Goal: Task Accomplishment & Management: Manage account settings

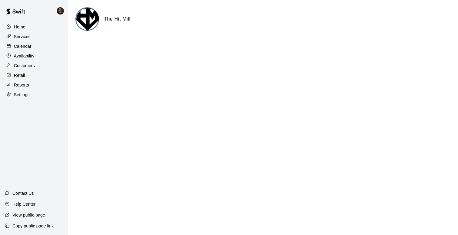
click at [22, 54] on p "Availability" at bounding box center [24, 56] width 21 height 6
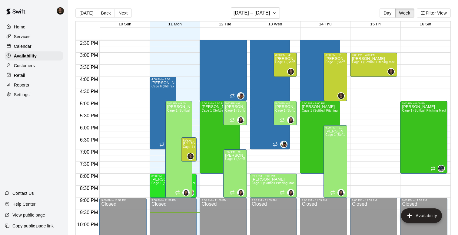
scroll to position [349, 0]
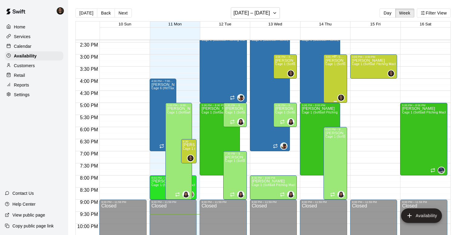
click at [337, 81] on div "Kyle Harris Cage 1 (Softball Pitching Machine), Cage 2 (Baseball Pitching Machi…" at bounding box center [335, 175] width 20 height 235
click at [331, 62] on icon "edit" at bounding box center [331, 64] width 7 height 7
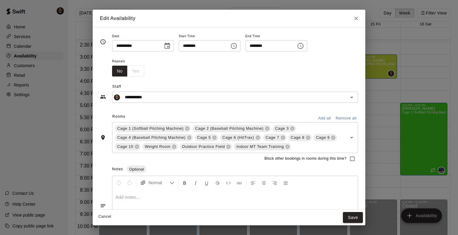
click at [304, 47] on icon "Choose time, selected time is 5:00 PM" at bounding box center [300, 45] width 7 height 7
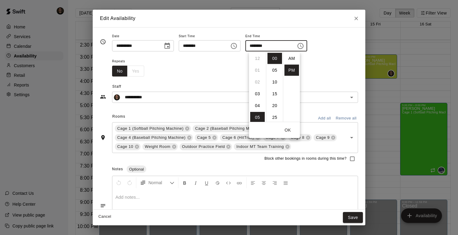
scroll to position [11, 0]
click at [259, 82] on li "07" at bounding box center [257, 82] width 15 height 11
type input "********"
click at [355, 222] on button "Save" at bounding box center [353, 217] width 20 height 11
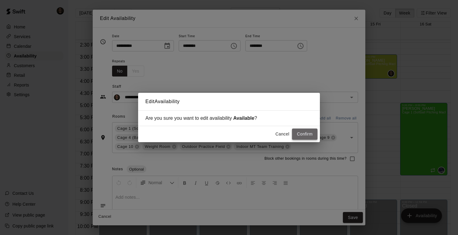
click at [305, 137] on button "Confirm" at bounding box center [304, 134] width 25 height 11
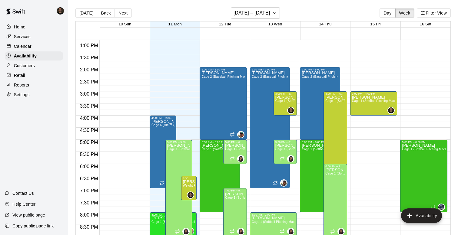
scroll to position [308, 0]
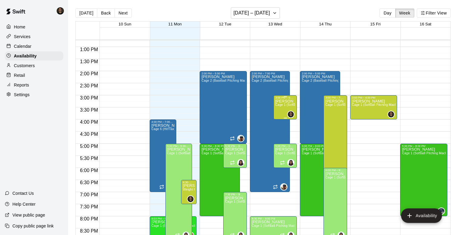
click at [285, 105] on span "Cage 1 (Softball Pitching Machine), Cage 2 (Baseball Pitching Machine), Cage 3,…" at bounding box center [452, 104] width 354 height 3
click at [177, 80] on div at bounding box center [229, 117] width 458 height 235
click at [273, 13] on icon "button" at bounding box center [274, 12] width 2 height 1
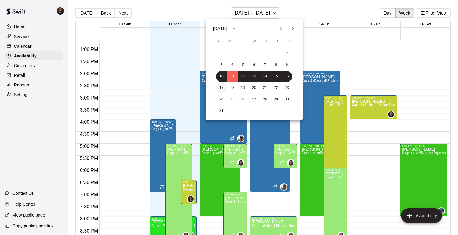
click at [222, 87] on button "17" at bounding box center [221, 88] width 11 height 11
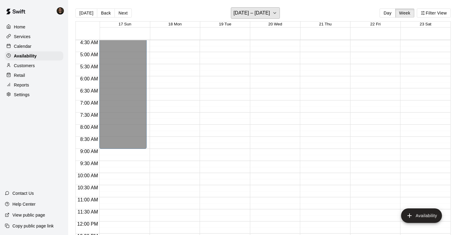
scroll to position [58, 0]
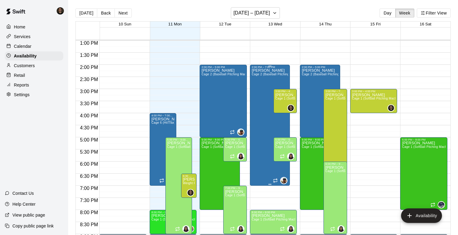
scroll to position [315, 0]
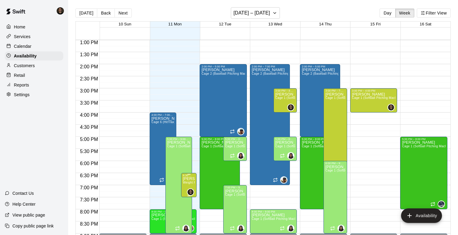
click at [192, 177] on div "6:30 PM – 7:30 PM" at bounding box center [189, 175] width 12 height 3
click at [191, 180] on icon "edit" at bounding box center [188, 180] width 7 height 7
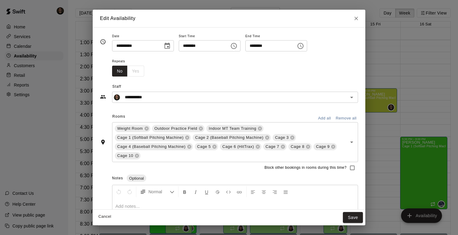
click at [237, 48] on icon "Choose time, selected time is 6:30 PM" at bounding box center [233, 45] width 7 height 7
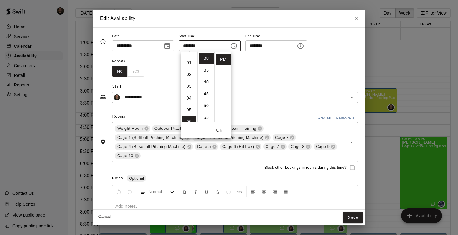
scroll to position [0, 0]
click at [189, 68] on li "03" at bounding box center [189, 66] width 15 height 11
click at [207, 58] on li "00" at bounding box center [206, 58] width 15 height 11
type input "********"
click at [304, 46] on icon "Choose time, selected time is 7:30 PM" at bounding box center [300, 45] width 7 height 7
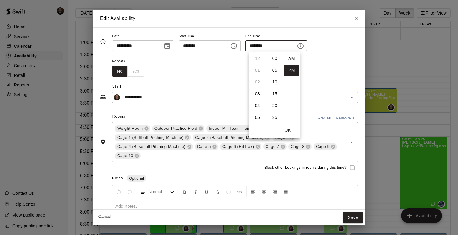
scroll to position [11, 0]
click at [256, 65] on li "05" at bounding box center [257, 66] width 15 height 11
click at [272, 57] on li "00" at bounding box center [274, 58] width 15 height 11
type input "********"
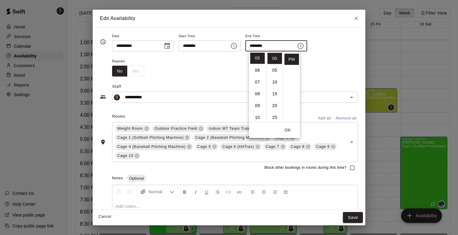
click at [289, 132] on button "OK" at bounding box center [287, 130] width 19 height 11
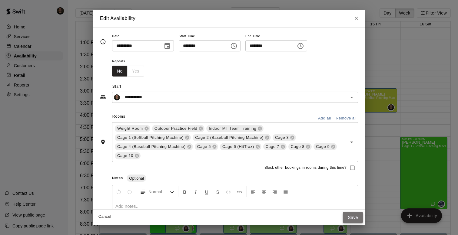
click at [355, 216] on button "Save" at bounding box center [353, 217] width 20 height 11
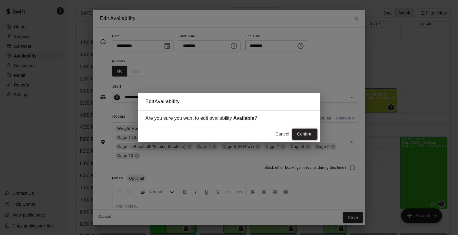
click at [300, 133] on button "Confirm" at bounding box center [304, 134] width 25 height 11
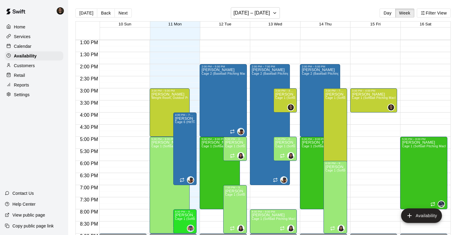
click at [249, 93] on div at bounding box center [225, 91] width 50 height 6
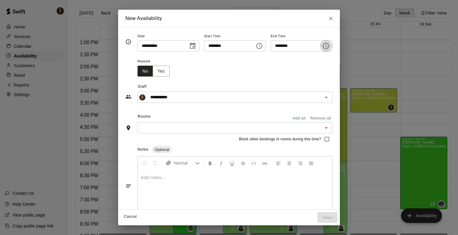
click at [328, 43] on icon "Choose time, selected time is 3:30 PM" at bounding box center [326, 46] width 6 height 6
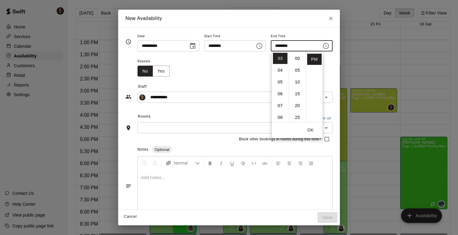
scroll to position [2, 0]
click at [300, 59] on li "00" at bounding box center [297, 56] width 15 height 11
click at [280, 83] on li "05" at bounding box center [280, 82] width 15 height 11
type input "********"
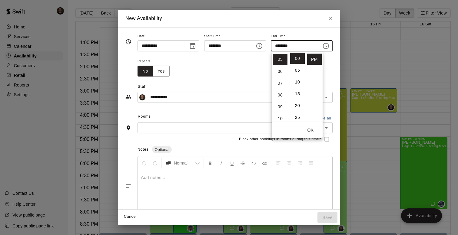
scroll to position [59, 0]
click at [307, 133] on button "OK" at bounding box center [310, 130] width 19 height 11
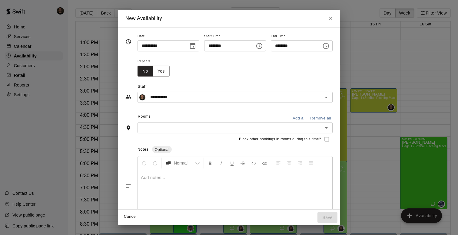
click at [303, 118] on button "Add all" at bounding box center [298, 118] width 19 height 9
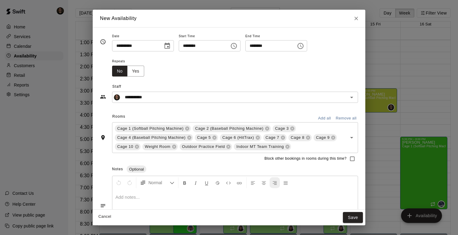
scroll to position [32, 0]
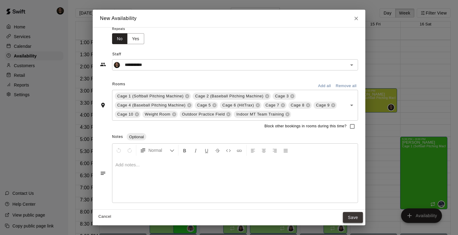
click at [351, 216] on button "Save" at bounding box center [353, 217] width 20 height 11
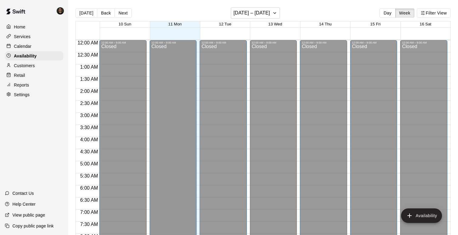
scroll to position [380, 0]
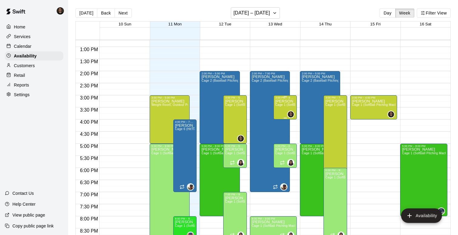
scroll to position [308, 0]
click at [289, 104] on span "Cage 1 (Softball Pitching Machine), Cage 2 (Baseball Pitching Machine), Cage 3,…" at bounding box center [452, 105] width 354 height 3
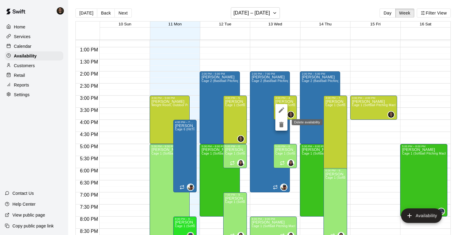
click at [282, 127] on icon "delete" at bounding box center [281, 124] width 4 height 5
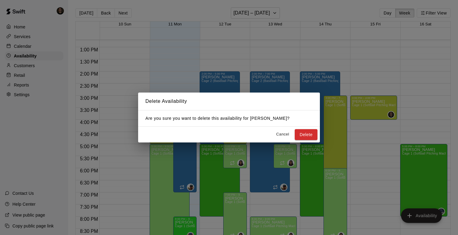
click at [280, 134] on button "Cancel" at bounding box center [282, 134] width 19 height 9
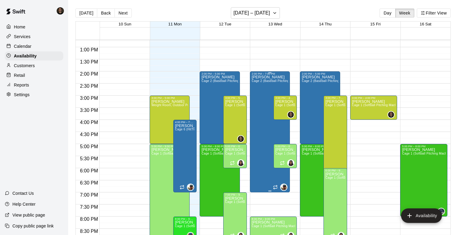
scroll to position [347, 0]
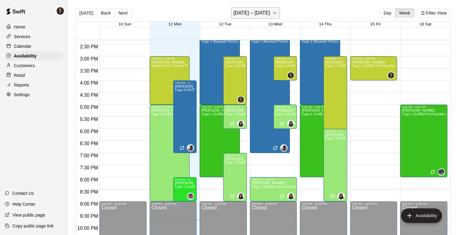
click at [272, 11] on icon "button" at bounding box center [274, 12] width 5 height 7
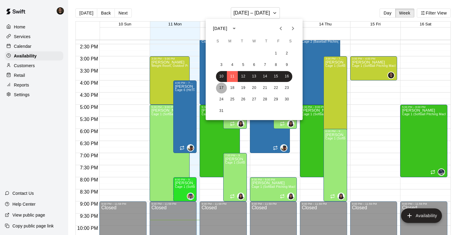
click at [221, 87] on button "17" at bounding box center [221, 88] width 11 height 11
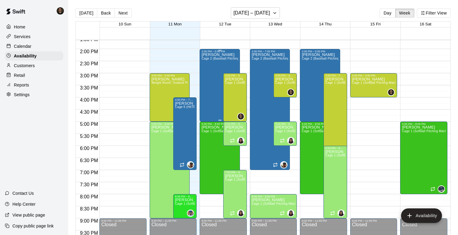
scroll to position [326, 0]
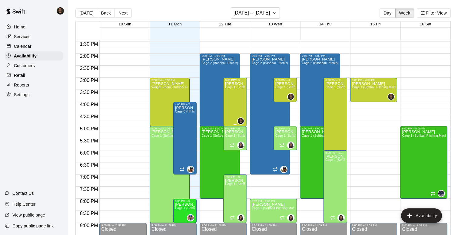
click at [234, 109] on div "Kyle Harris Cage 1 (Softball Pitching Machine), Cage 2 (Baseball Pitching Machi…" at bounding box center [235, 199] width 20 height 235
click at [230, 88] on icon "edit" at bounding box center [231, 88] width 7 height 7
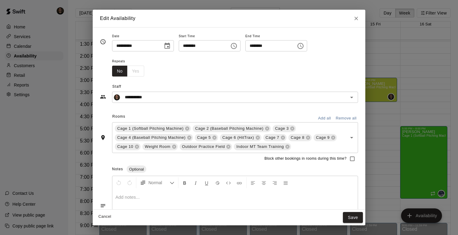
click at [354, 18] on icon "Close" at bounding box center [356, 18] width 6 height 6
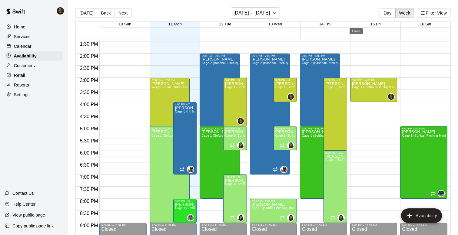
type input "**********"
click at [231, 102] on div "Kyle Harris Cage 1 (Softball Pitching Machine), Cage 2 (Baseball Pitching Machi…" at bounding box center [235, 199] width 20 height 235
click at [230, 105] on icon "delete" at bounding box center [231, 102] width 4 height 5
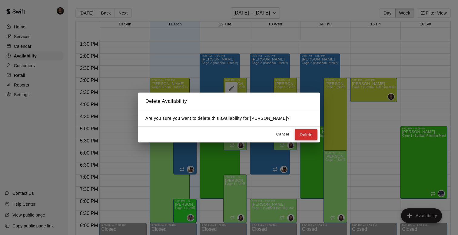
click at [311, 136] on button "Delete" at bounding box center [306, 134] width 23 height 11
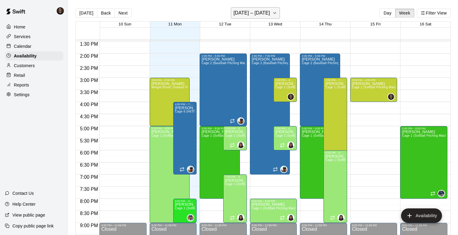
click at [257, 16] on h6 "[DATE] – [DATE]" at bounding box center [251, 13] width 37 height 8
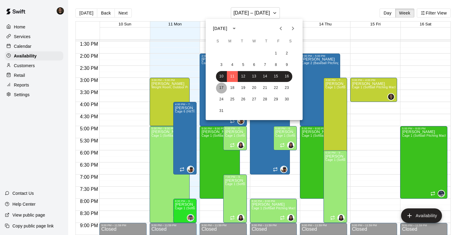
click at [218, 88] on button "17" at bounding box center [221, 88] width 11 height 11
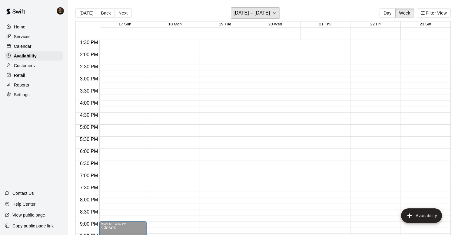
scroll to position [332, 0]
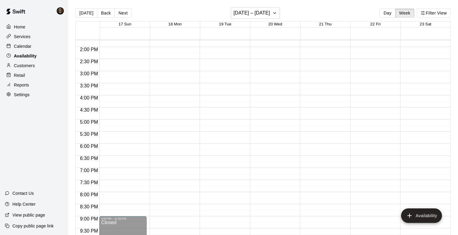
click at [25, 57] on p "Availability" at bounding box center [25, 56] width 23 height 6
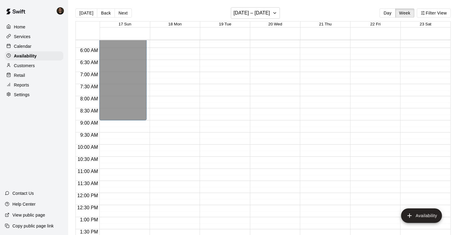
scroll to position [130, 0]
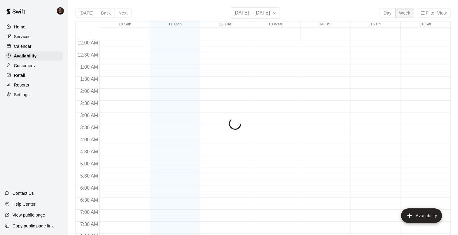
scroll to position [380, 0]
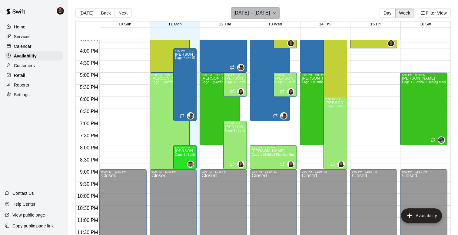
click at [256, 16] on h6 "[DATE] – [DATE]" at bounding box center [251, 13] width 37 height 8
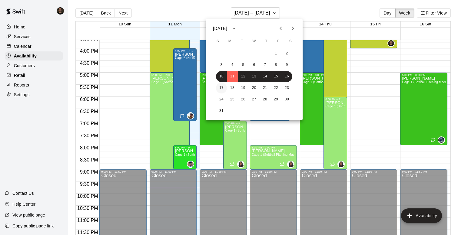
click at [217, 87] on button "17" at bounding box center [221, 88] width 11 height 11
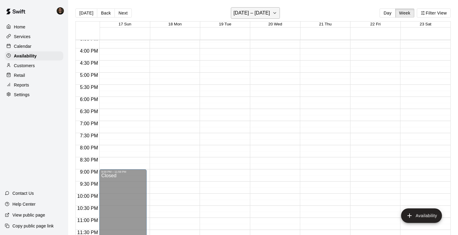
click at [250, 13] on h6 "August 17 – 23" at bounding box center [251, 13] width 37 height 8
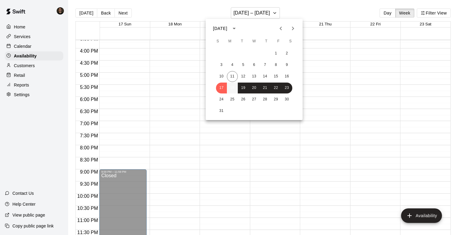
click at [231, 87] on button "18" at bounding box center [232, 88] width 11 height 11
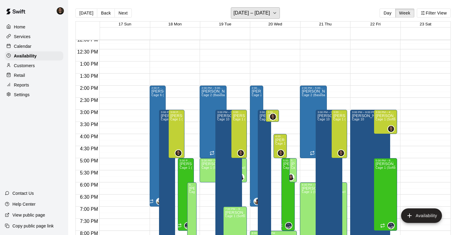
scroll to position [296, 0]
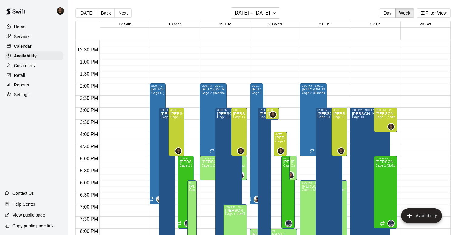
click at [279, 138] on p "[PERSON_NAME]" at bounding box center [280, 138] width 10 height 0
click at [281, 159] on icon "delete" at bounding box center [281, 158] width 4 height 5
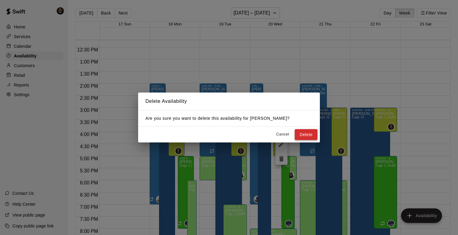
click at [311, 137] on button "Delete" at bounding box center [306, 134] width 23 height 11
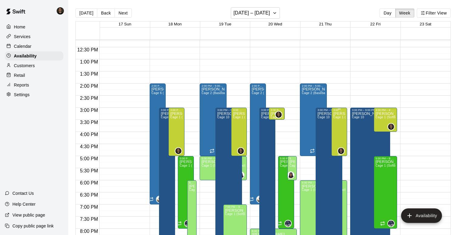
click at [337, 125] on div "[PERSON_NAME] Cage 1 (Softball Pitching Machine), Cage 2 (Baseball Pitching Mac…" at bounding box center [339, 229] width 12 height 235
click at [340, 121] on icon "edit" at bounding box center [338, 118] width 7 height 7
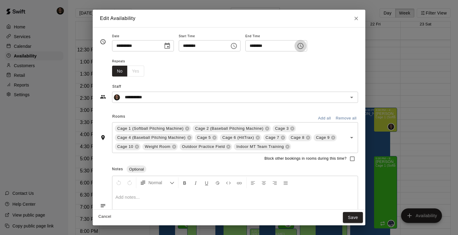
click at [301, 48] on button "Choose time, selected time is 5:00 PM" at bounding box center [300, 46] width 12 height 12
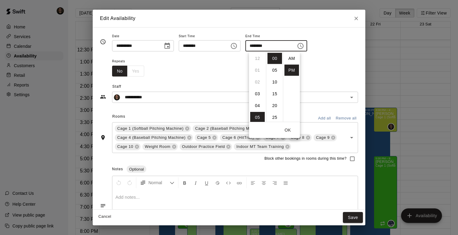
scroll to position [11, 0]
click at [259, 82] on li "07" at bounding box center [257, 82] width 15 height 11
type input "********"
click at [286, 131] on button "OK" at bounding box center [287, 130] width 19 height 11
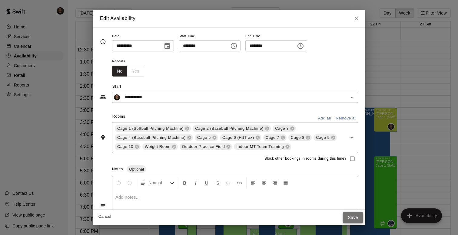
click at [349, 218] on button "Save" at bounding box center [353, 217] width 20 height 11
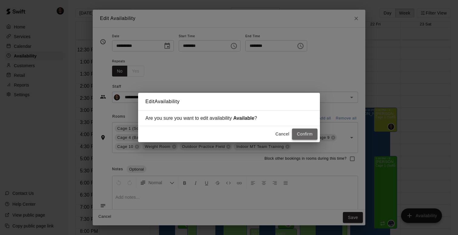
click at [310, 137] on button "Confirm" at bounding box center [304, 134] width 25 height 11
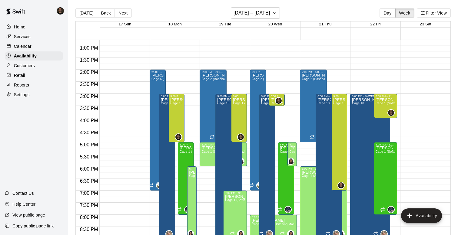
scroll to position [311, 0]
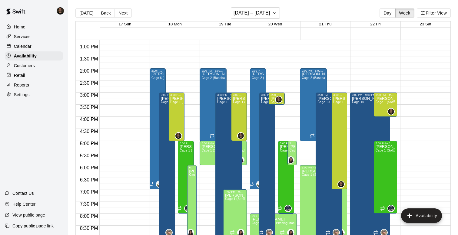
click at [416, 95] on div "12:00 AM – 9:00 AM Closed 9:00 PM – 11:59 PM Closed" at bounding box center [423, 19] width 47 height 581
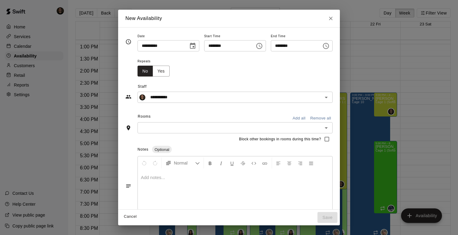
click at [260, 44] on icon "Choose time, selected time is 3:00 PM" at bounding box center [258, 45] width 7 height 7
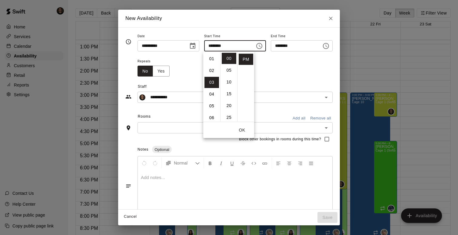
scroll to position [0, 0]
click at [246, 61] on li "AM" at bounding box center [246, 58] width 15 height 11
type input "********"
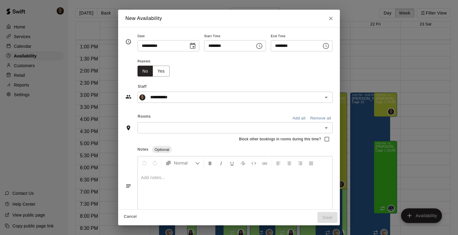
click at [236, 44] on input "********" at bounding box center [227, 45] width 47 height 11
click at [262, 45] on icon "Choose time, selected time is 3:00 AM" at bounding box center [258, 45] width 7 height 7
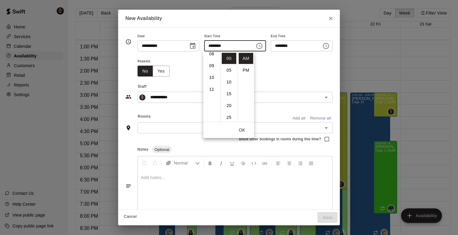
scroll to position [100, 0]
click at [257, 73] on div "Repeats No Yes" at bounding box center [234, 67] width 195 height 19
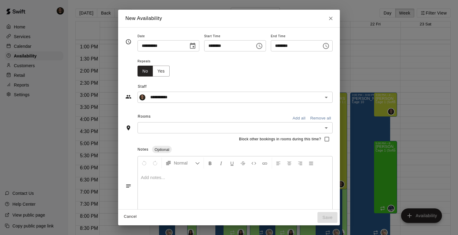
scroll to position [0, 0]
click at [332, 18] on icon "Close" at bounding box center [331, 18] width 6 height 6
type input "**********"
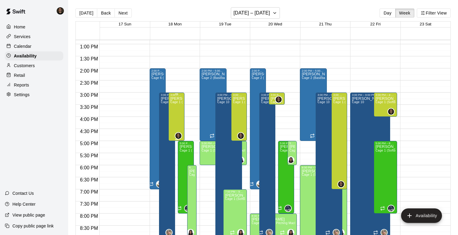
click at [176, 107] on div "[PERSON_NAME] Cage 1 (Softball Pitching Machine), Cage 2 (Baseball Pitching Mac…" at bounding box center [176, 214] width 12 height 235
click at [186, 64] on div at bounding box center [229, 117] width 458 height 235
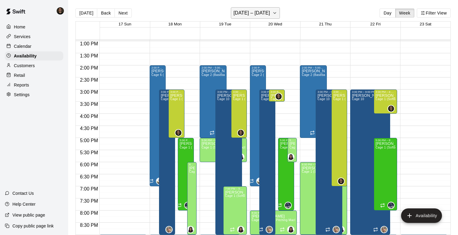
click at [275, 12] on button "August 17 – 23" at bounding box center [255, 13] width 49 height 12
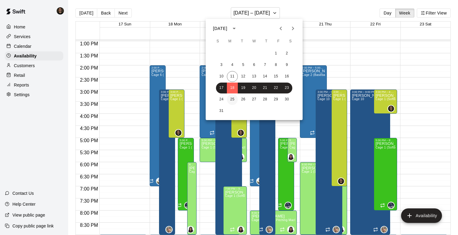
click at [232, 97] on button "25" at bounding box center [232, 99] width 11 height 11
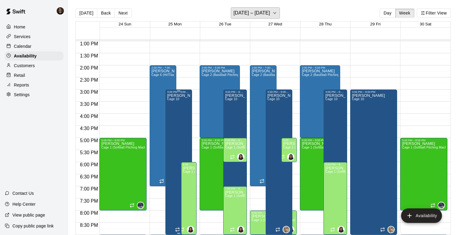
scroll to position [318, 0]
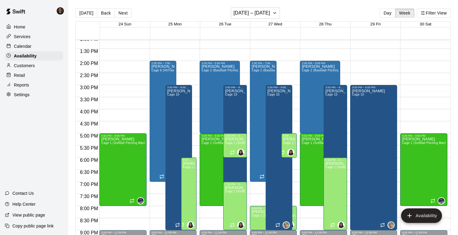
click at [197, 88] on div at bounding box center [175, 88] width 50 height 6
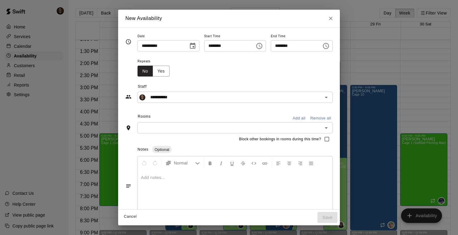
click at [329, 45] on icon "Choose time, selected time is 3:30 PM" at bounding box center [325, 45] width 7 height 7
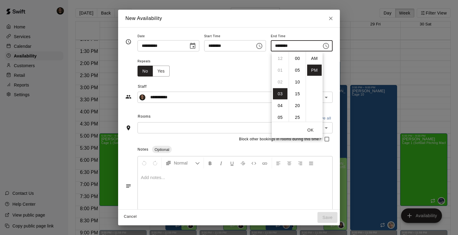
scroll to position [11, 0]
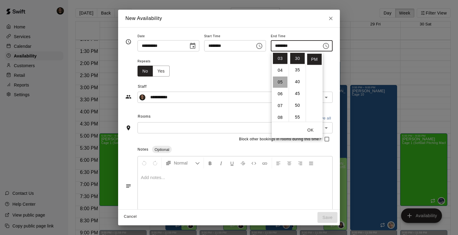
click at [278, 83] on li "05" at bounding box center [280, 82] width 15 height 11
click at [298, 59] on li "00" at bounding box center [297, 58] width 15 height 11
type input "********"
click at [246, 133] on div "​" at bounding box center [234, 127] width 195 height 11
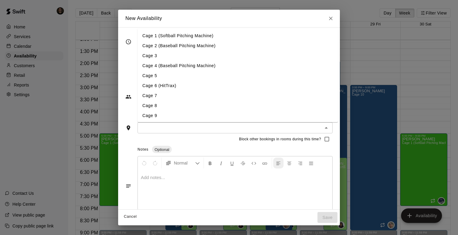
click at [277, 160] on button "Left Align" at bounding box center [278, 163] width 10 height 11
click at [271, 190] on div at bounding box center [235, 192] width 194 height 45
click at [205, 147] on div "Notes Optional" at bounding box center [234, 150] width 195 height 10
click at [126, 70] on div "**********" at bounding box center [228, 54] width 207 height 45
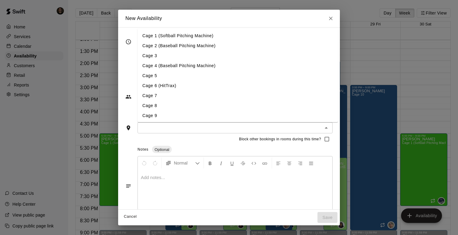
click at [165, 70] on li "Cage 4 (Baseball Pitching Machine)" at bounding box center [237, 66] width 200 height 10
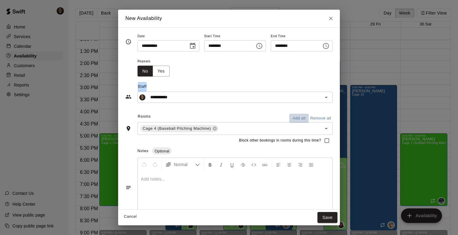
click at [298, 118] on button "Add all" at bounding box center [298, 118] width 19 height 9
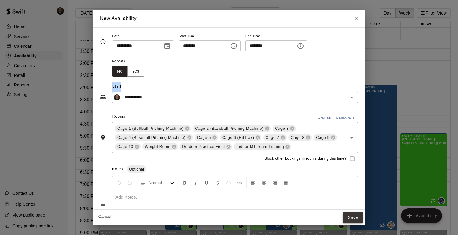
click at [346, 217] on button "Save" at bounding box center [353, 217] width 20 height 11
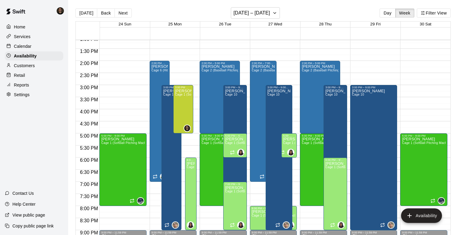
click at [249, 87] on div at bounding box center [225, 88] width 50 height 6
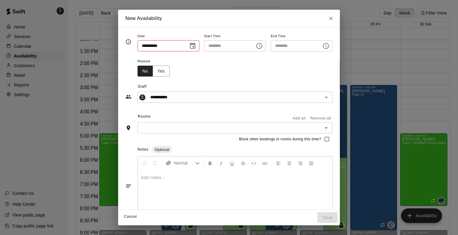
type input "**********"
type input "********"
click at [329, 44] on icon "Choose time, selected time is 3:30 PM" at bounding box center [326, 46] width 6 height 6
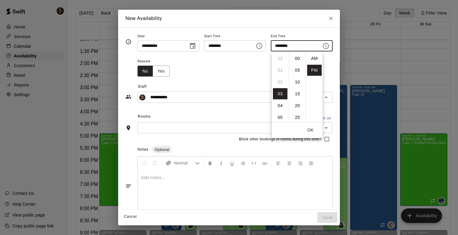
scroll to position [11, 0]
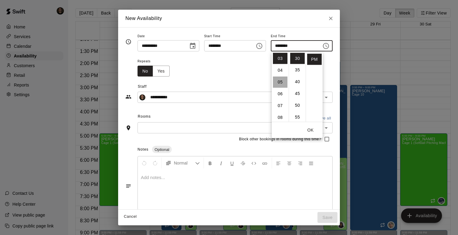
click at [279, 81] on li "05" at bounding box center [280, 82] width 15 height 11
click at [298, 57] on li "00" at bounding box center [297, 58] width 15 height 11
type input "********"
click at [310, 130] on button "OK" at bounding box center [310, 130] width 19 height 11
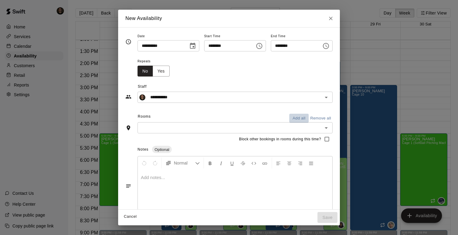
click at [302, 118] on button "Add all" at bounding box center [298, 118] width 19 height 9
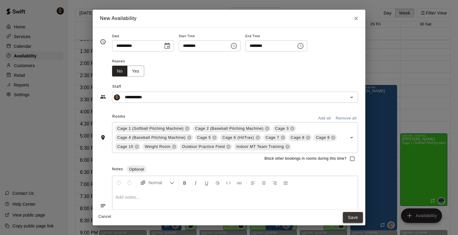
click at [347, 219] on button "Save" at bounding box center [353, 217] width 20 height 11
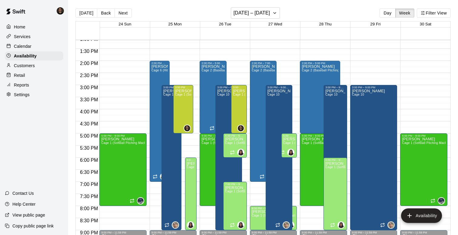
click at [183, 173] on div "12:00 AM – 9:00 AM Closed 2:00 PM – 7:00 PM Ben Boykin Cage 6 (HitTrax) , Cage …" at bounding box center [173, 12] width 47 height 581
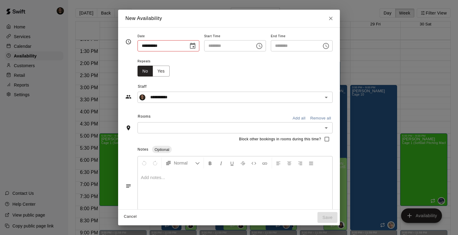
type input "**********"
type input "********"
click at [327, 48] on icon "Choose time, selected time is 7:00 PM" at bounding box center [325, 45] width 7 height 7
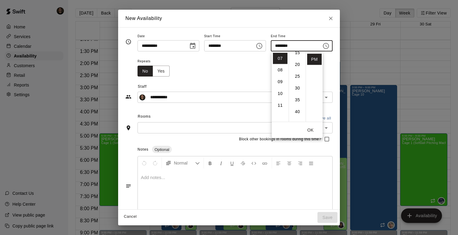
scroll to position [46, 0]
click at [296, 83] on li "30" at bounding box center [297, 83] width 15 height 11
type input "********"
click at [312, 130] on button "OK" at bounding box center [310, 130] width 19 height 11
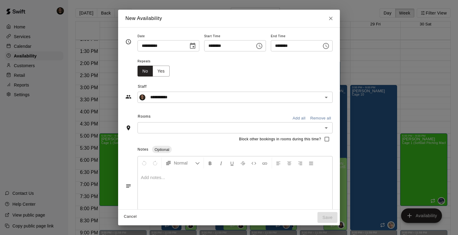
click at [303, 120] on button "Add all" at bounding box center [298, 118] width 19 height 9
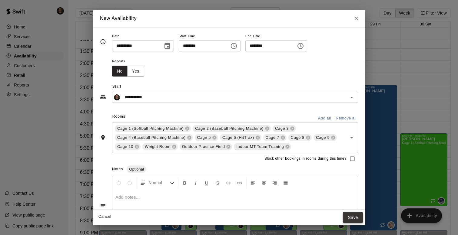
click at [348, 219] on button "Save" at bounding box center [353, 217] width 20 height 11
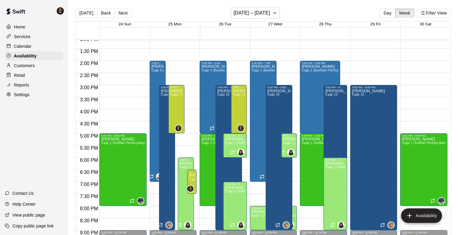
click at [348, 87] on div at bounding box center [325, 88] width 50 height 6
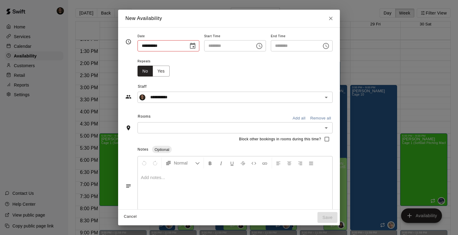
type input "**********"
type input "********"
click at [328, 49] on button "Choose time, selected time is 3:30 PM" at bounding box center [326, 46] width 12 height 12
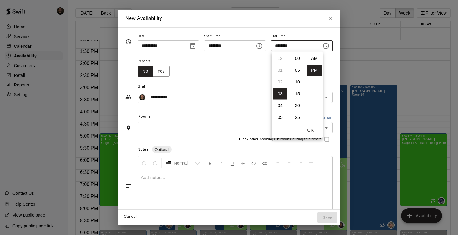
scroll to position [11, 0]
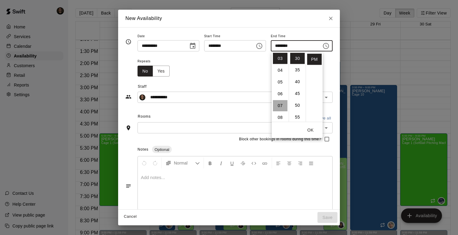
click at [283, 106] on li "07" at bounding box center [280, 105] width 15 height 11
click at [297, 60] on li "00" at bounding box center [297, 58] width 15 height 11
type input "********"
click at [308, 130] on button "OK" at bounding box center [310, 130] width 19 height 11
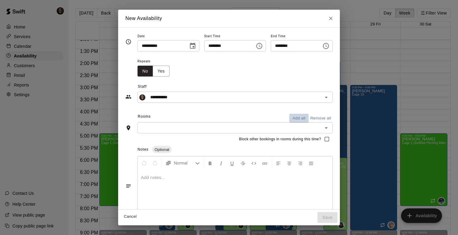
click at [304, 121] on button "Add all" at bounding box center [298, 118] width 19 height 9
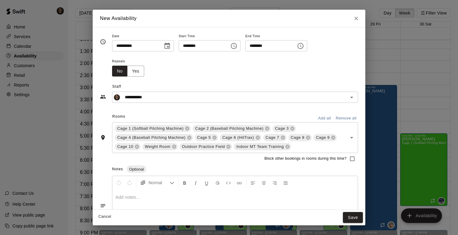
click at [352, 221] on button "Save" at bounding box center [353, 217] width 20 height 11
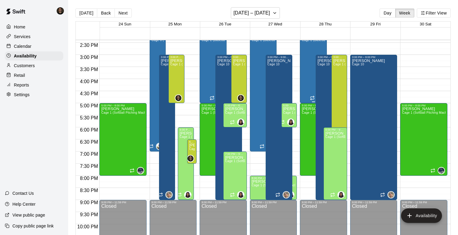
scroll to position [351, 0]
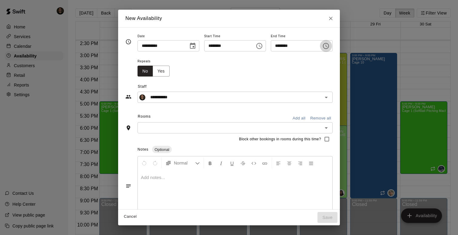
click at [324, 43] on button "Choose time, selected time is 3:30 PM" at bounding box center [326, 46] width 12 height 12
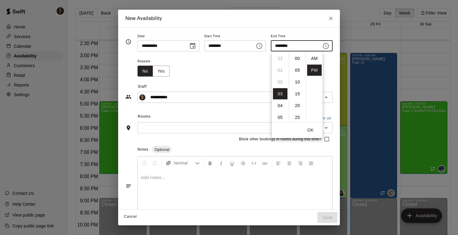
scroll to position [11, 0]
click at [334, 20] on icon "Close" at bounding box center [331, 18] width 6 height 6
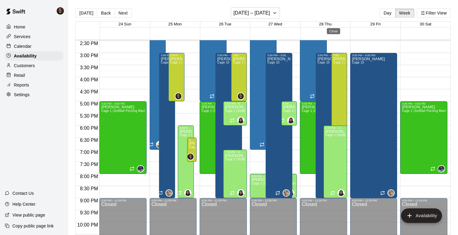
type input "**********"
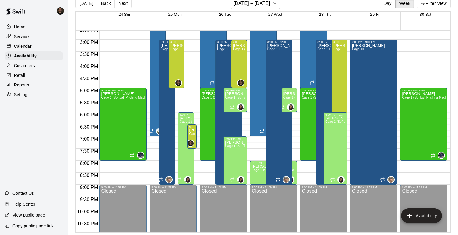
scroll to position [356, 0]
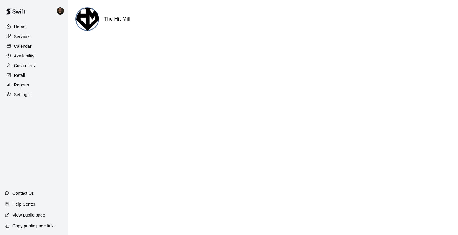
click at [30, 55] on p "Availability" at bounding box center [24, 56] width 21 height 6
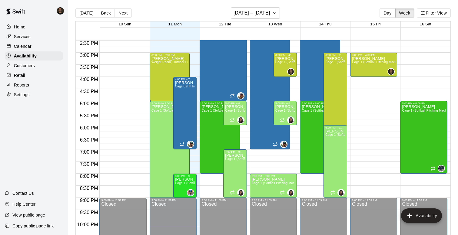
scroll to position [347, 0]
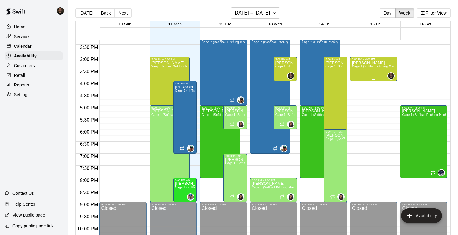
click at [355, 73] on icon "edit" at bounding box center [357, 71] width 5 height 5
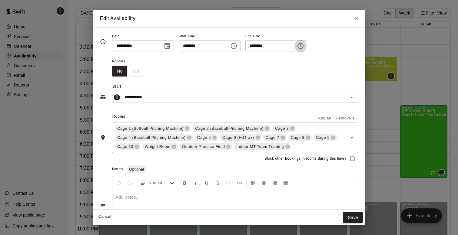
click at [304, 48] on icon "Choose time, selected time is 4:00 PM" at bounding box center [300, 45] width 7 height 7
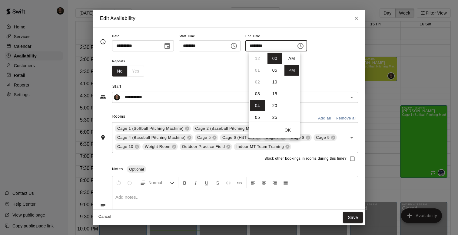
scroll to position [11, 0]
click at [275, 70] on li "05" at bounding box center [274, 70] width 15 height 11
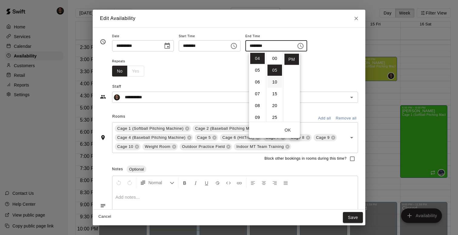
scroll to position [2, 0]
click at [274, 54] on li "00" at bounding box center [274, 56] width 15 height 11
click at [256, 75] on li "05" at bounding box center [257, 70] width 15 height 11
type input "********"
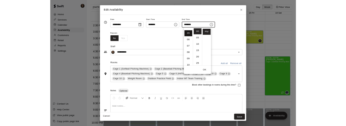
scroll to position [59, 0]
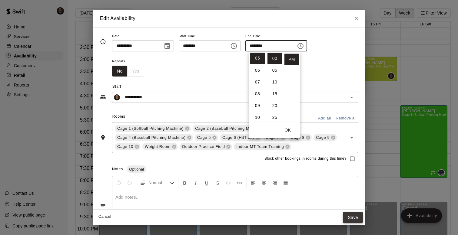
click at [353, 215] on button "Save" at bounding box center [353, 217] width 20 height 11
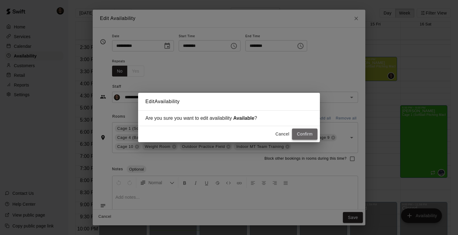
click at [308, 131] on button "Confirm" at bounding box center [304, 134] width 25 height 11
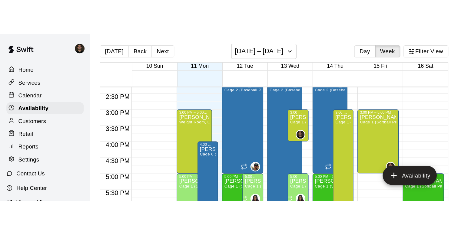
scroll to position [347, 0]
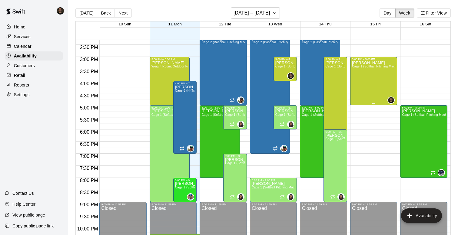
click at [380, 76] on div "[PERSON_NAME] Cage 1 (Softball Pitching Machine), Cage 2 (Baseball Pitching Mac…" at bounding box center [374, 178] width 44 height 235
click at [356, 68] on icon "edit" at bounding box center [357, 67] width 5 height 5
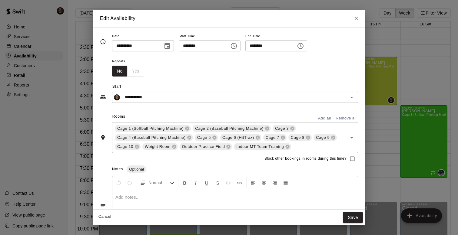
click at [304, 46] on icon "Choose time, selected time is 5:00 PM" at bounding box center [300, 45] width 7 height 7
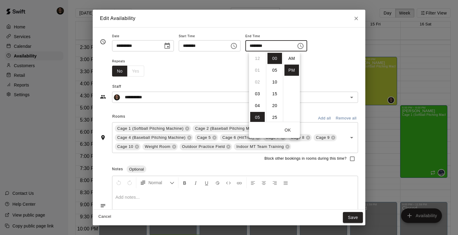
scroll to position [11, 0]
click at [255, 69] on li "04" at bounding box center [257, 67] width 15 height 11
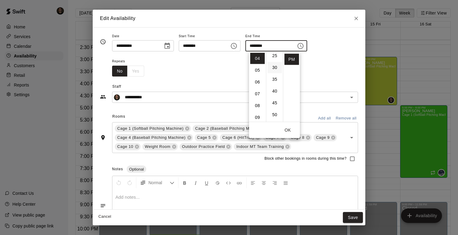
click at [277, 66] on li "30" at bounding box center [274, 67] width 15 height 11
type input "********"
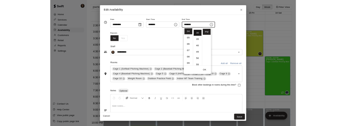
scroll to position [71, 0]
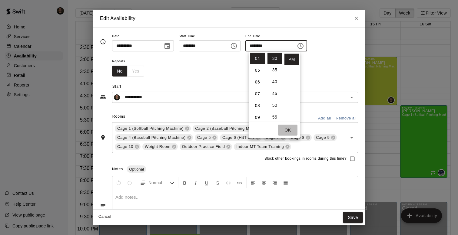
click at [288, 131] on button "OK" at bounding box center [287, 130] width 19 height 11
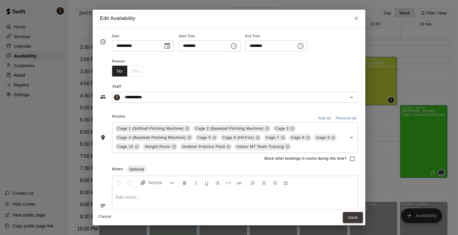
click at [352, 213] on button "Save" at bounding box center [353, 217] width 20 height 11
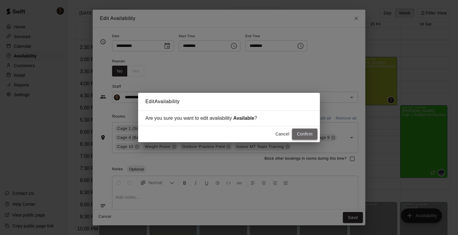
click at [300, 134] on button "Confirm" at bounding box center [304, 134] width 25 height 11
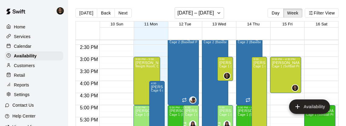
scroll to position [347, 0]
